Goal: Register for event/course

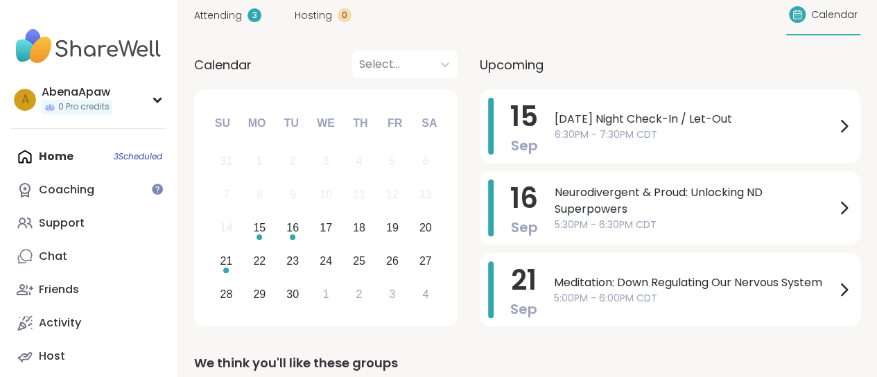
scroll to position [139, 0]
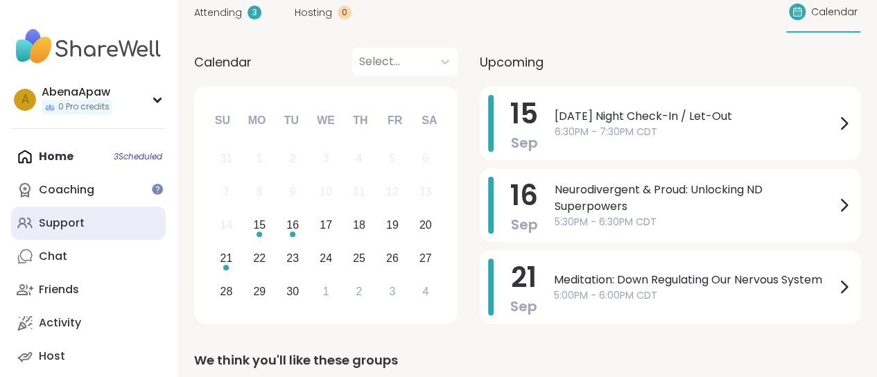
click at [94, 209] on link "Support" at bounding box center [88, 223] width 155 height 33
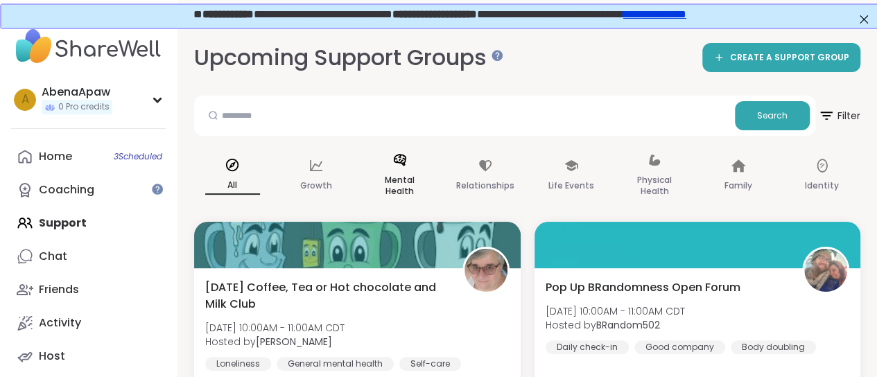
click at [401, 189] on p "Mental Health" at bounding box center [399, 186] width 55 height 28
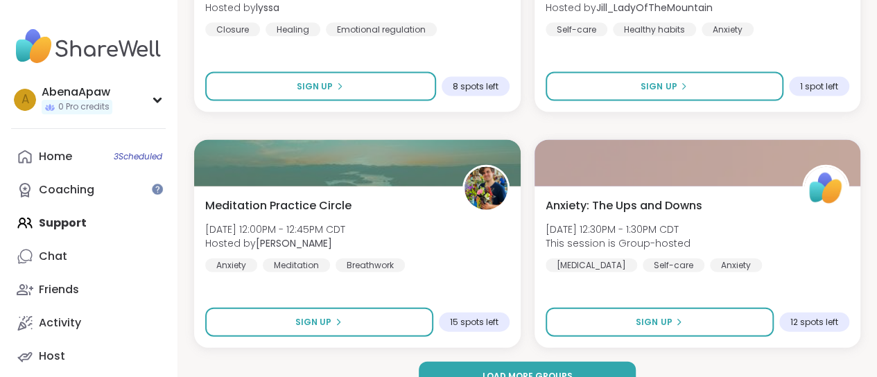
scroll to position [4148, 0]
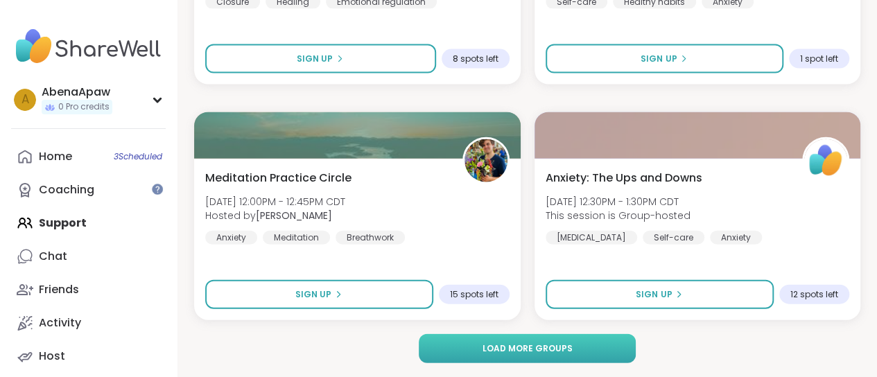
click at [519, 345] on span "Load more groups" at bounding box center [527, 349] width 90 height 12
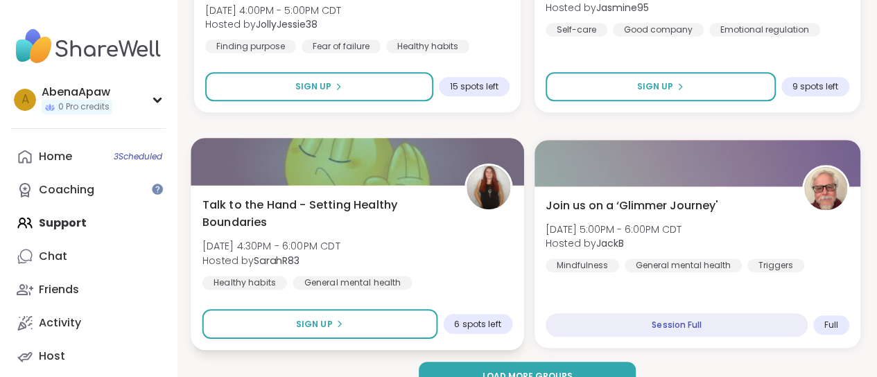
scroll to position [8378, 0]
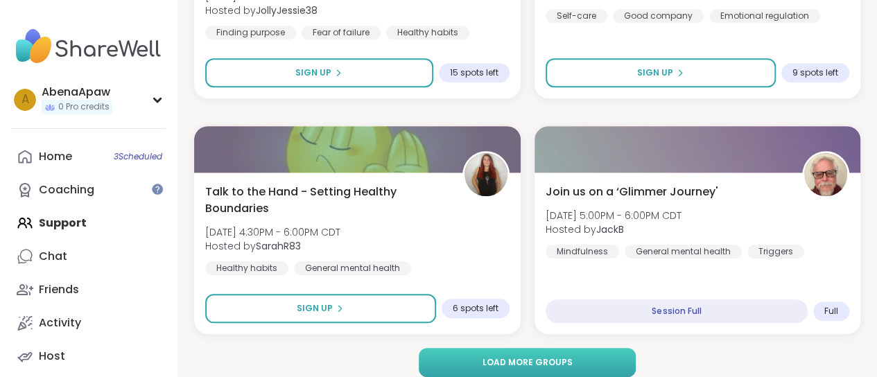
click at [523, 368] on span "Load more groups" at bounding box center [527, 362] width 90 height 12
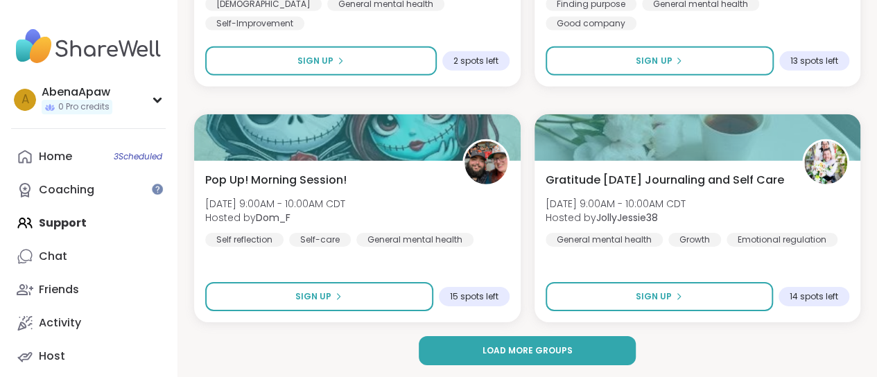
scroll to position [12636, 0]
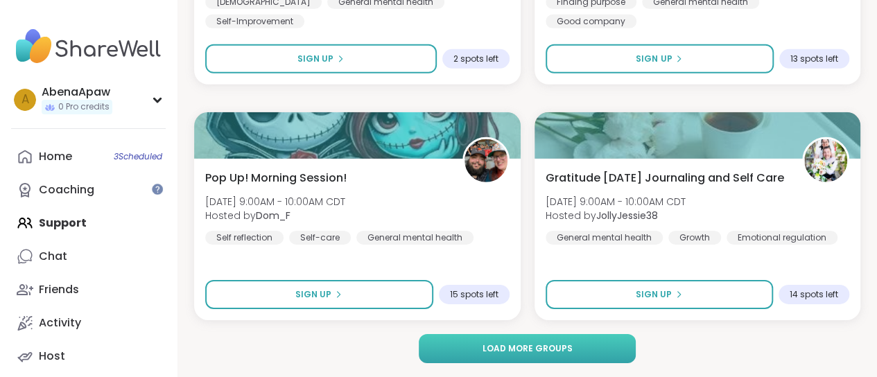
click at [533, 359] on button "Load more groups" at bounding box center [527, 348] width 216 height 29
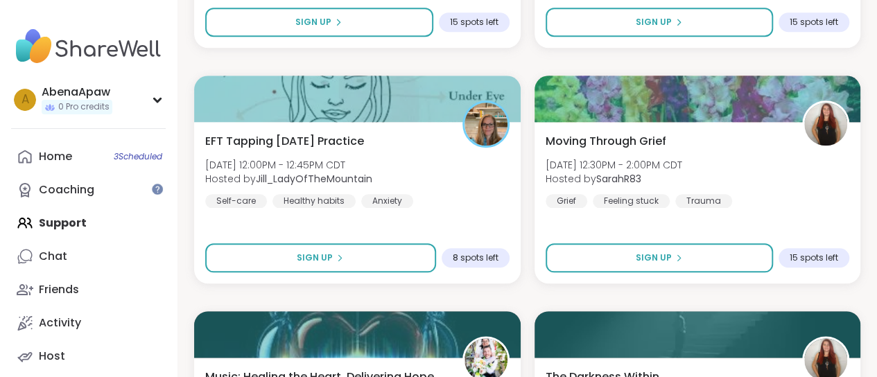
scroll to position [16450, 0]
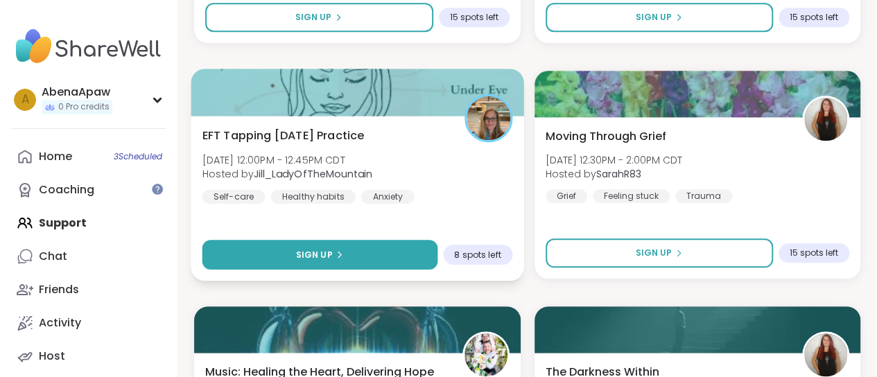
click at [404, 267] on button "Sign Up" at bounding box center [319, 255] width 235 height 30
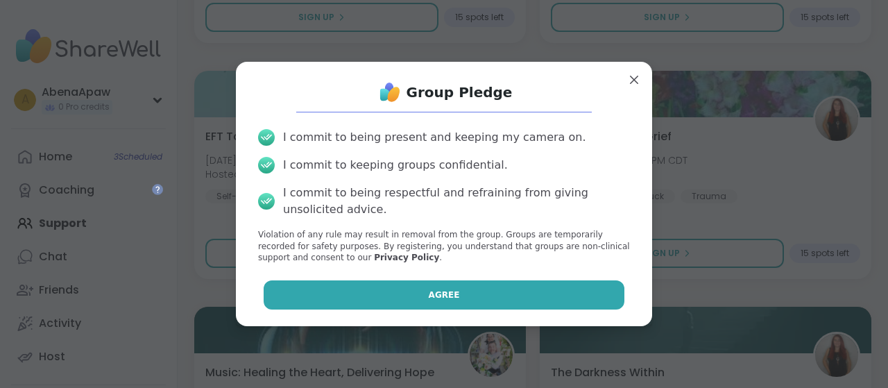
click at [433, 290] on span "Agree" at bounding box center [444, 294] width 31 height 12
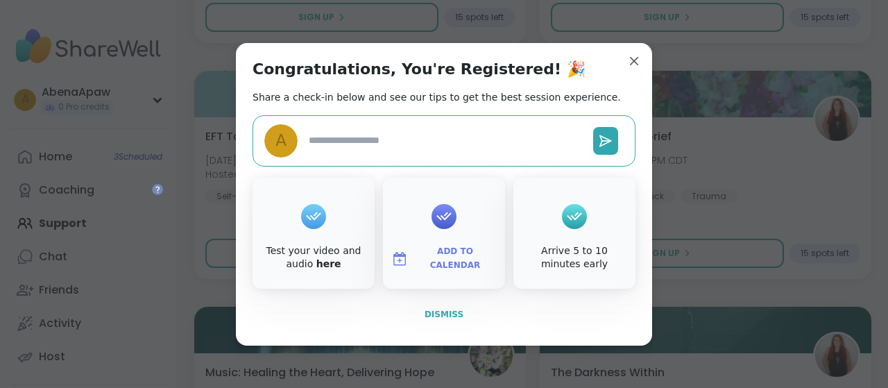
type textarea "*"
click at [451, 313] on span "Dismiss" at bounding box center [443, 314] width 39 height 10
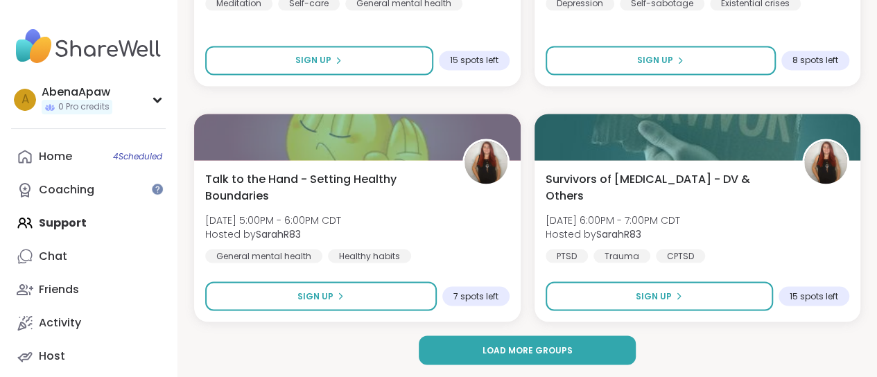
scroll to position [16880, 0]
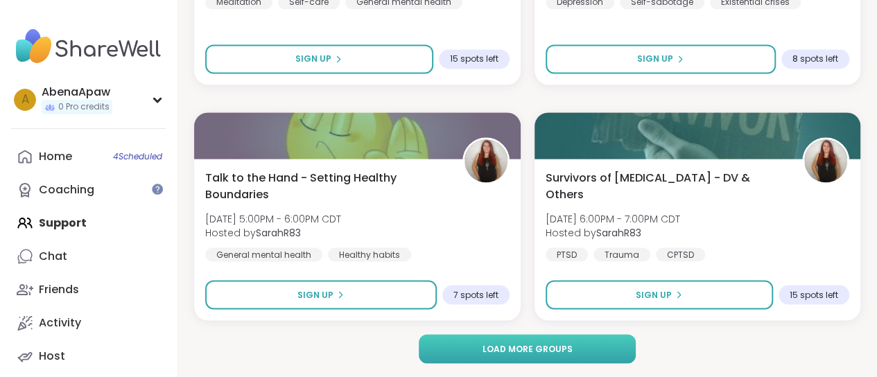
click at [551, 343] on span "Load more groups" at bounding box center [527, 349] width 90 height 12
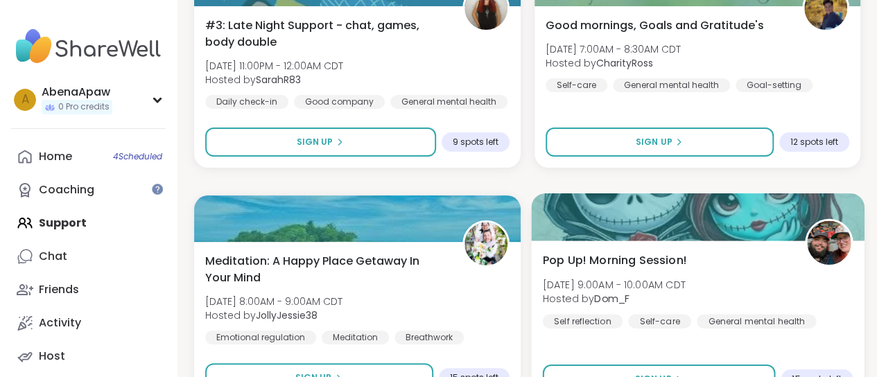
scroll to position [21110, 0]
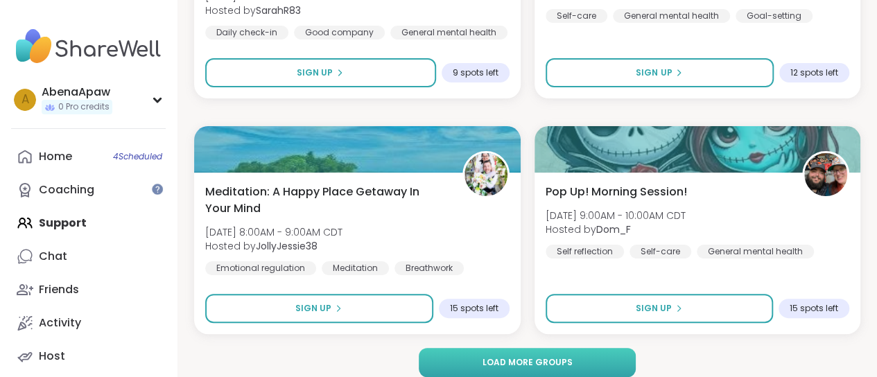
click at [537, 374] on button "Load more groups" at bounding box center [527, 362] width 216 height 29
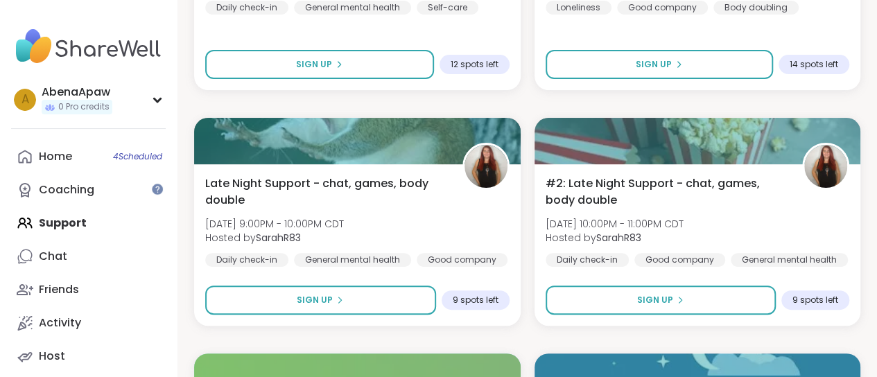
scroll to position [0, 0]
